Goal: Navigation & Orientation: Find specific page/section

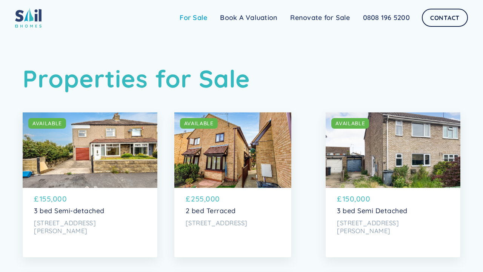
click at [195, 18] on link "For Sale" at bounding box center [193, 17] width 40 height 15
click at [326, 20] on link "Renovate for Sale" at bounding box center [320, 17] width 72 height 15
click at [192, 20] on link "For Sale" at bounding box center [193, 17] width 40 height 15
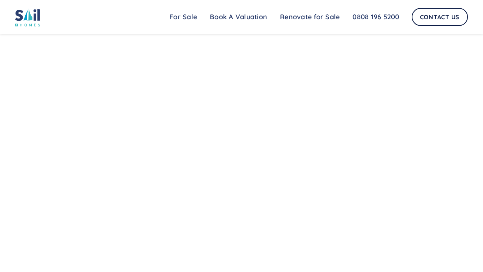
scroll to position [537, 0]
